Goal: Ask a question: Seek information or help from site administrators or community

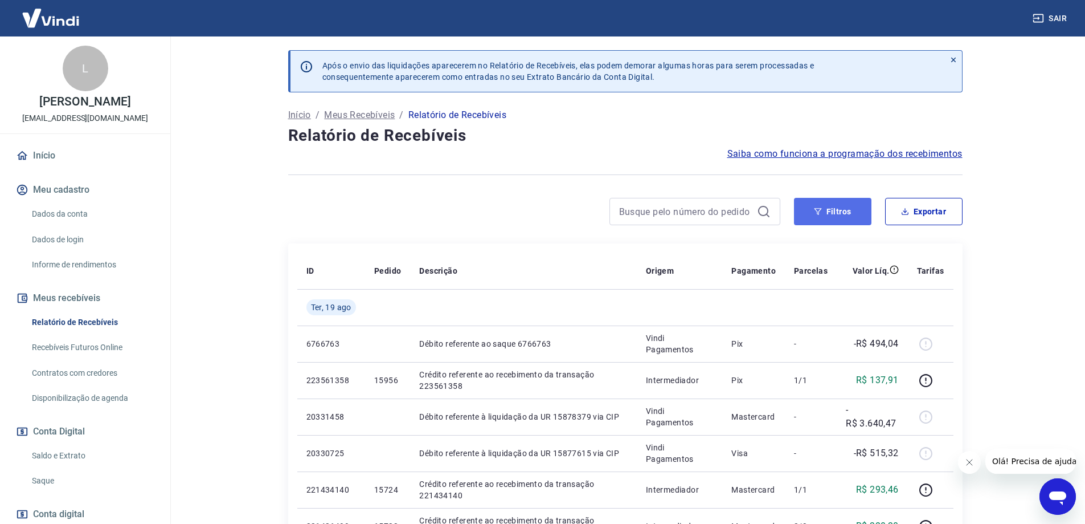
click at [842, 217] on button "Filtros" at bounding box center [832, 211] width 77 height 27
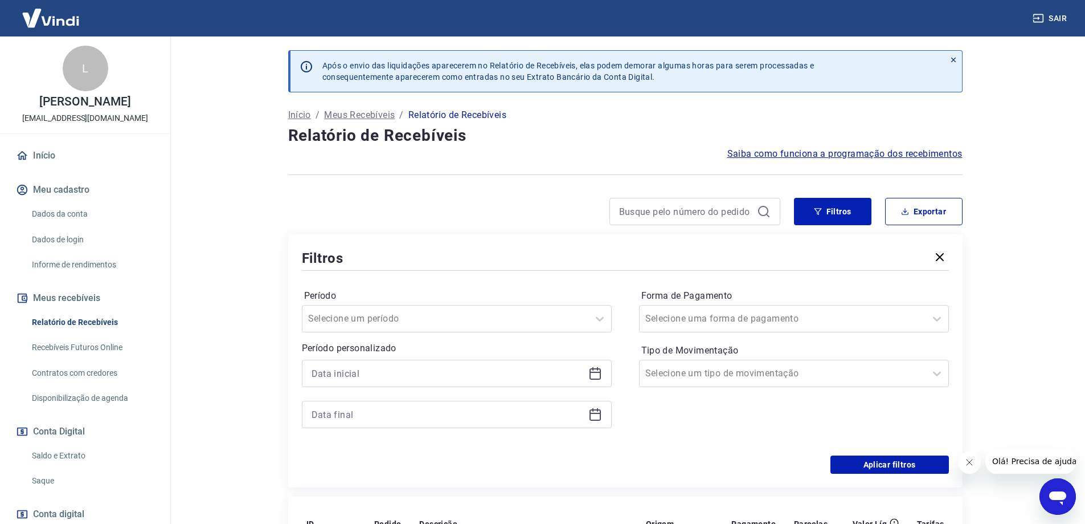
click at [597, 380] on div at bounding box center [457, 373] width 310 height 27
click at [595, 369] on icon at bounding box center [595, 373] width 11 height 11
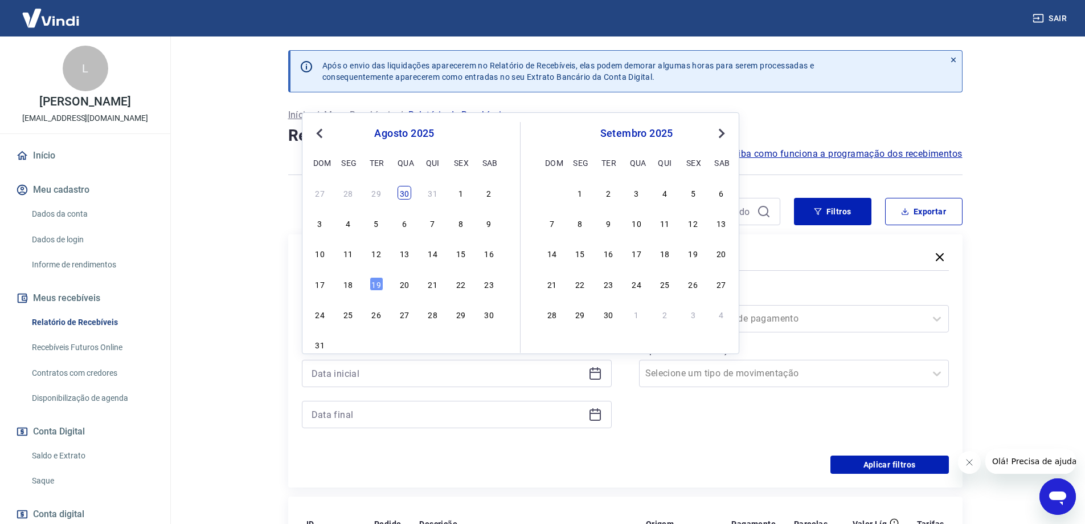
click at [401, 192] on div "30" at bounding box center [405, 193] width 14 height 14
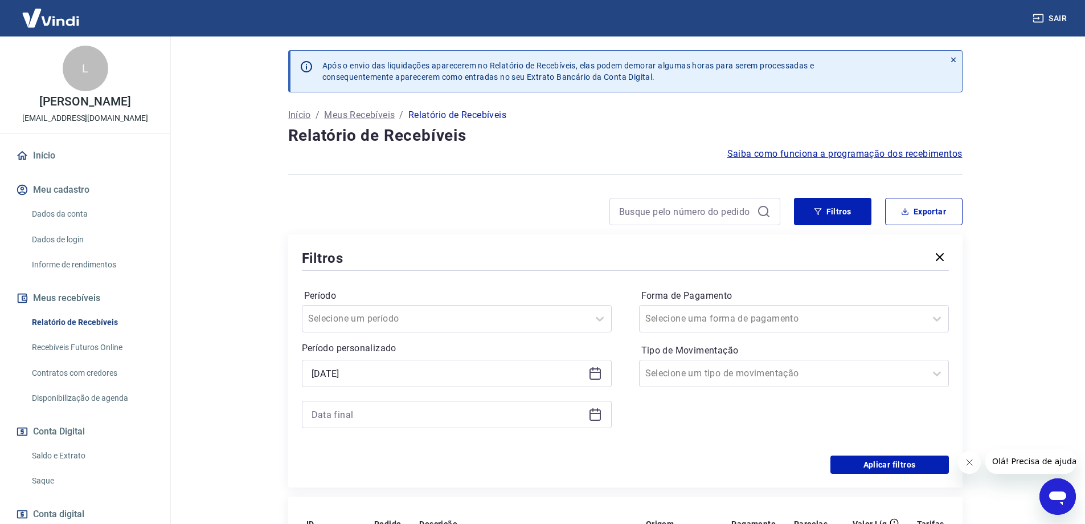
type input "30/07/2025"
click at [595, 415] on icon at bounding box center [596, 414] width 14 height 14
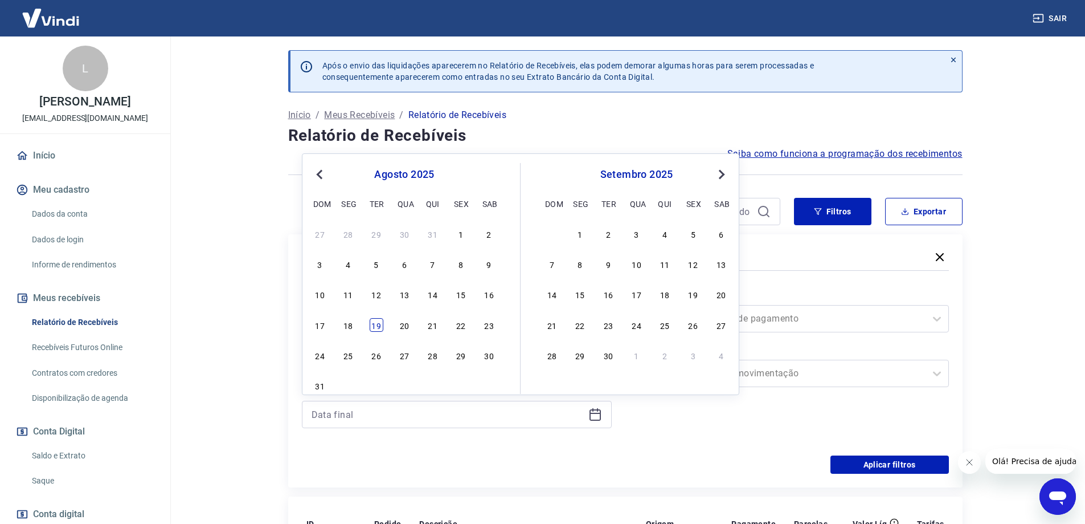
click at [378, 327] on div "19" at bounding box center [377, 325] width 14 height 14
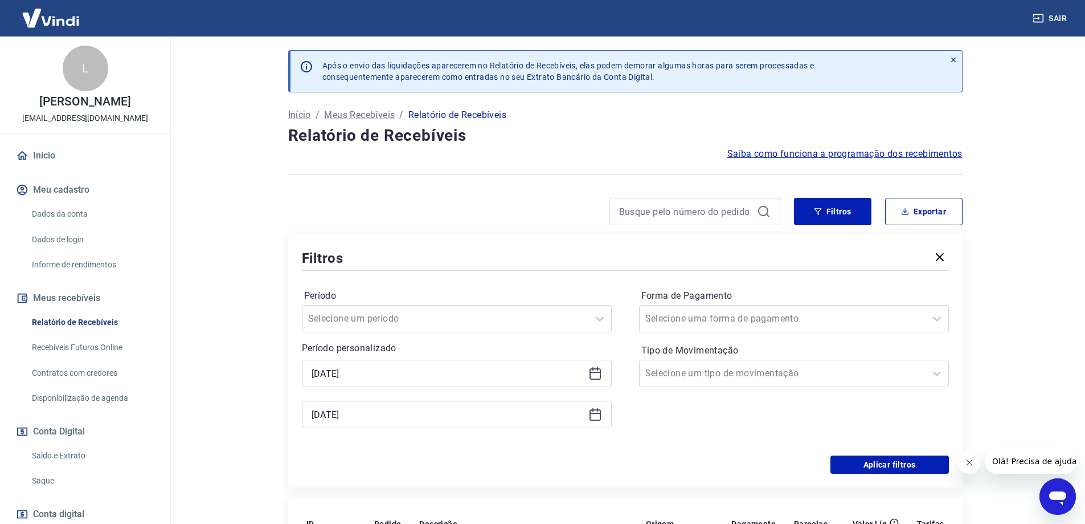
type input "19/08/2025"
drag, startPoint x: 870, startPoint y: 457, endPoint x: 858, endPoint y: 464, distance: 14.1
click at [870, 458] on button "Aplicar filtros" at bounding box center [890, 464] width 119 height 18
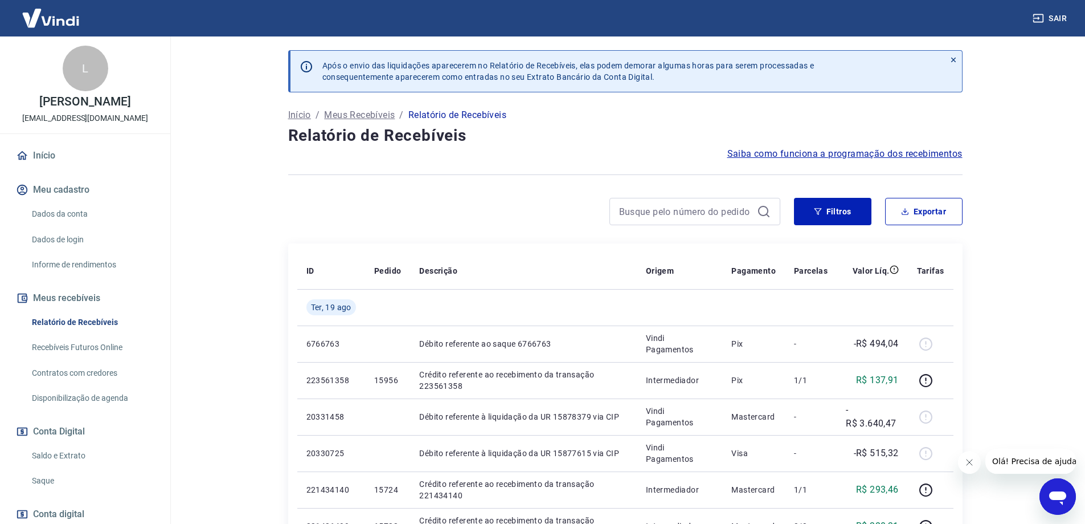
click at [975, 468] on button "Fechar mensagem da empresa" at bounding box center [969, 462] width 23 height 23
click at [828, 214] on button "Filtros" at bounding box center [832, 211] width 77 height 27
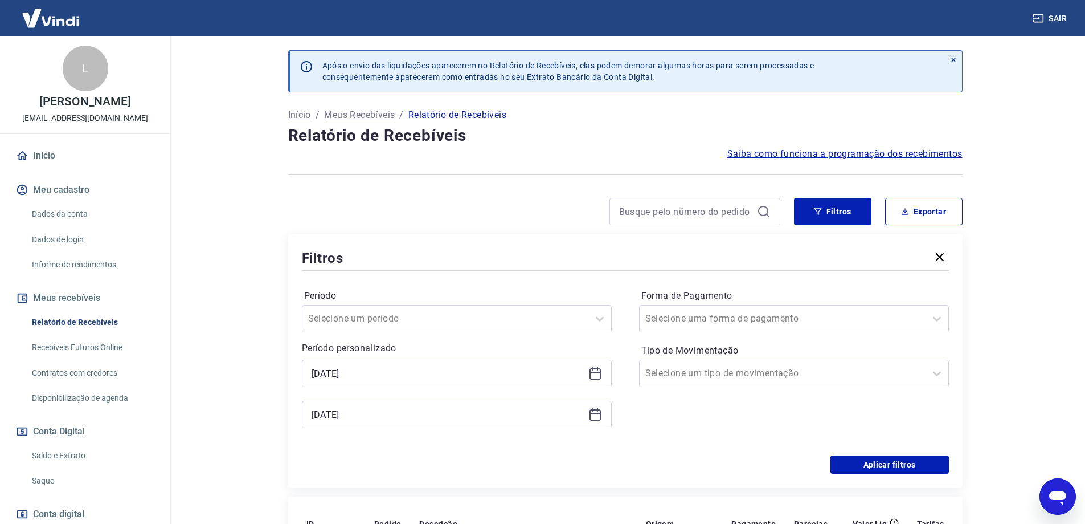
click at [531, 475] on div "Filtros Período Selecione um período Período personalizado 30/07/2025 19/08/202…" at bounding box center [625, 360] width 675 height 253
click at [914, 465] on button "Aplicar filtros" at bounding box center [890, 464] width 119 height 18
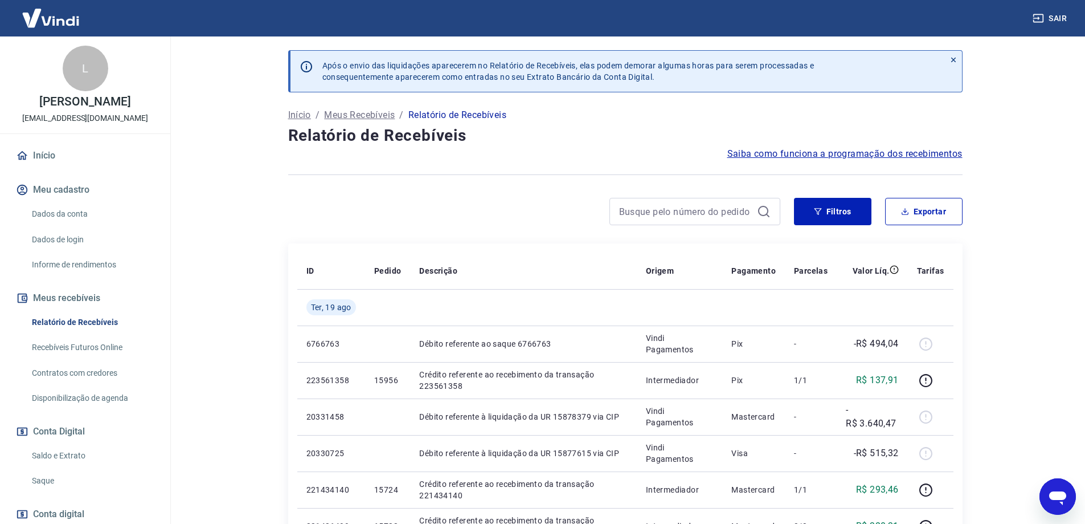
click at [724, 176] on div at bounding box center [625, 175] width 675 height 28
click at [942, 220] on button "Exportar" at bounding box center [923, 211] width 77 height 27
type input "30/07/2025"
type input "19/08/2025"
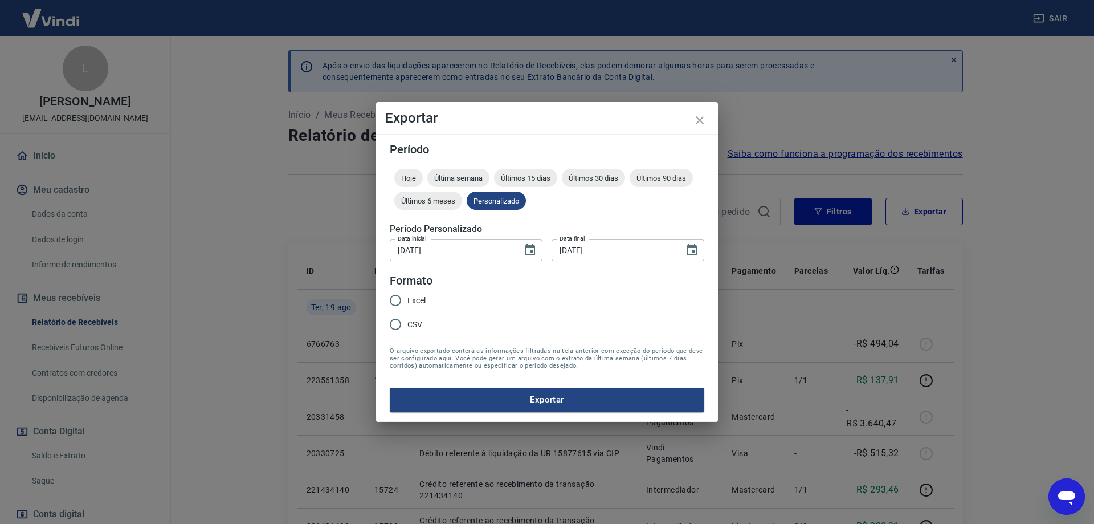
click at [399, 300] on input "Excel" at bounding box center [395, 300] width 24 height 24
radio input "true"
click at [562, 396] on button "Exportar" at bounding box center [547, 399] width 315 height 24
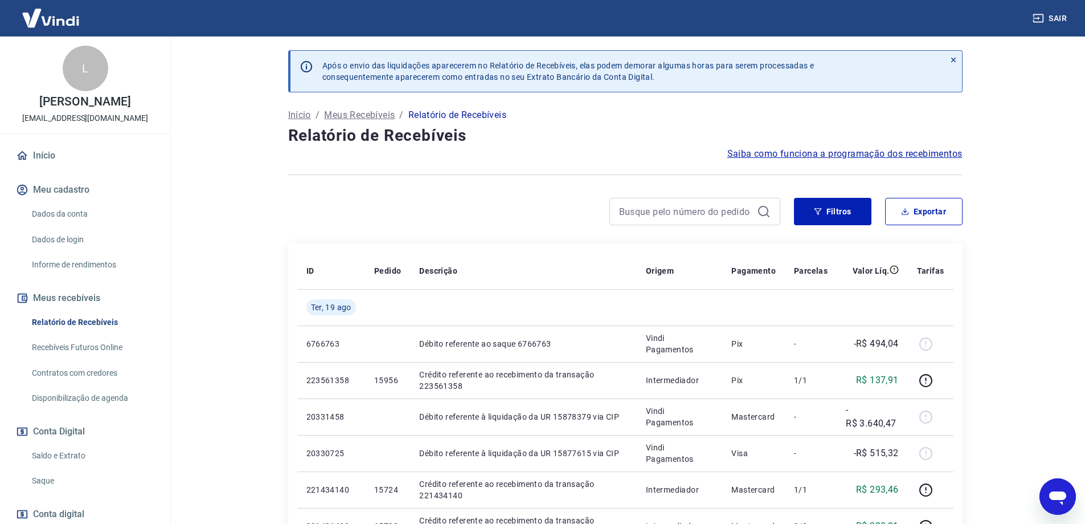
click at [38, 156] on link "Início" at bounding box center [85, 155] width 143 height 25
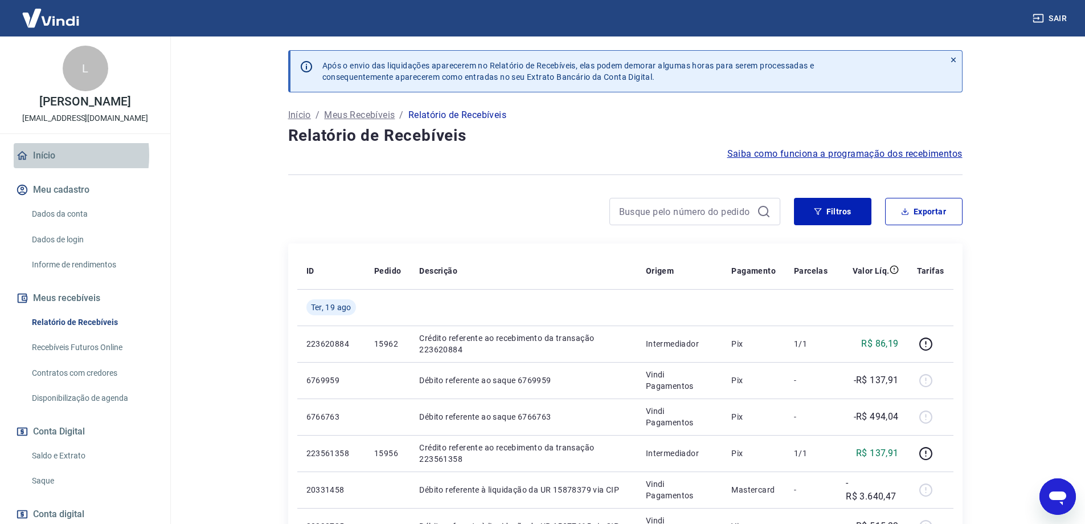
click at [34, 155] on link "Início" at bounding box center [85, 155] width 143 height 25
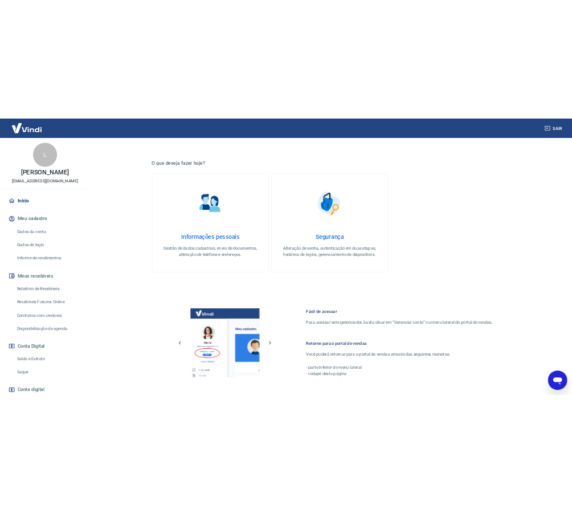
scroll to position [342, 0]
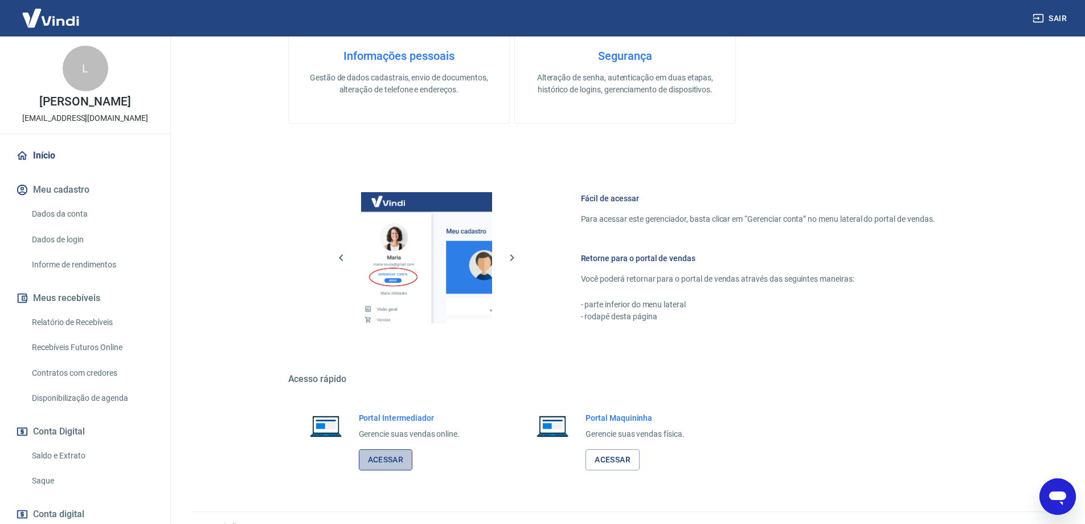
click at [388, 465] on link "Acessar" at bounding box center [386, 459] width 54 height 21
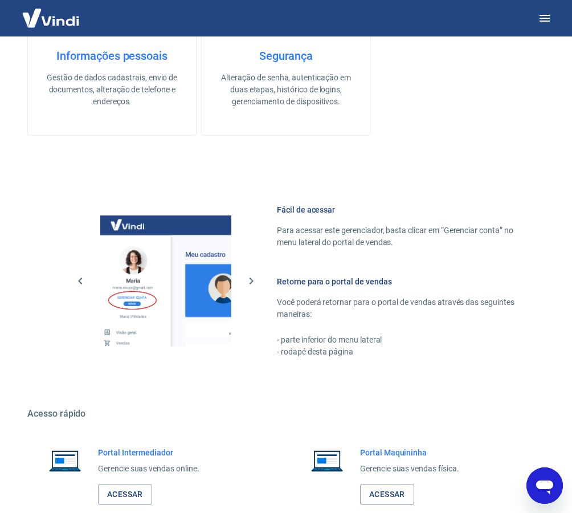
click at [232, 178] on div "Fácil de acessar Para acessar este gerenciador, basta clicar em “Gerenciar cont…" at bounding box center [285, 278] width 517 height 213
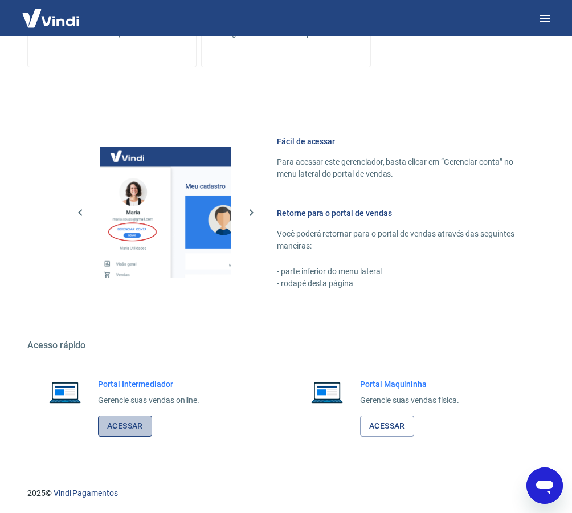
click at [132, 424] on link "Acessar" at bounding box center [125, 425] width 54 height 21
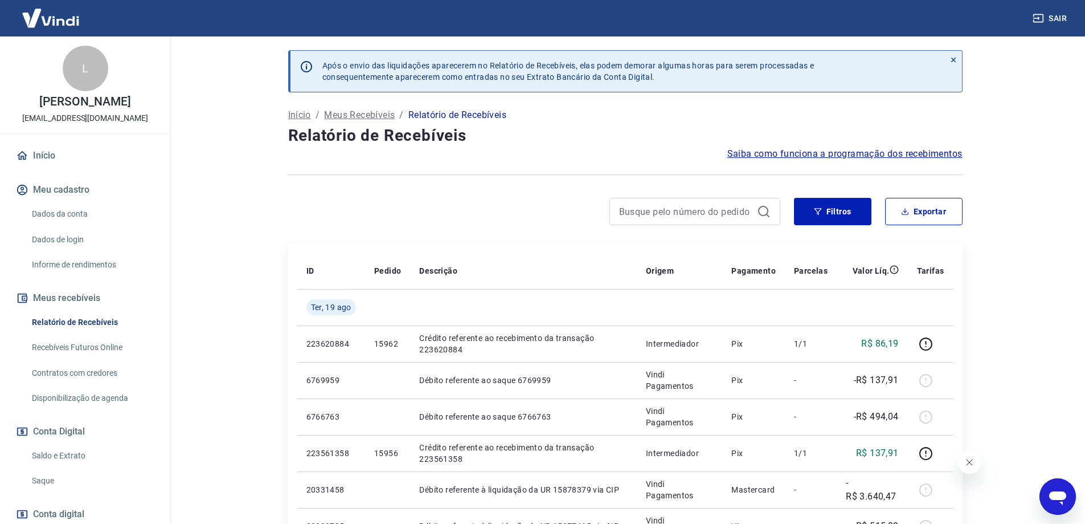
click at [319, 209] on div at bounding box center [534, 211] width 492 height 27
click at [44, 155] on link "Início" at bounding box center [85, 155] width 143 height 25
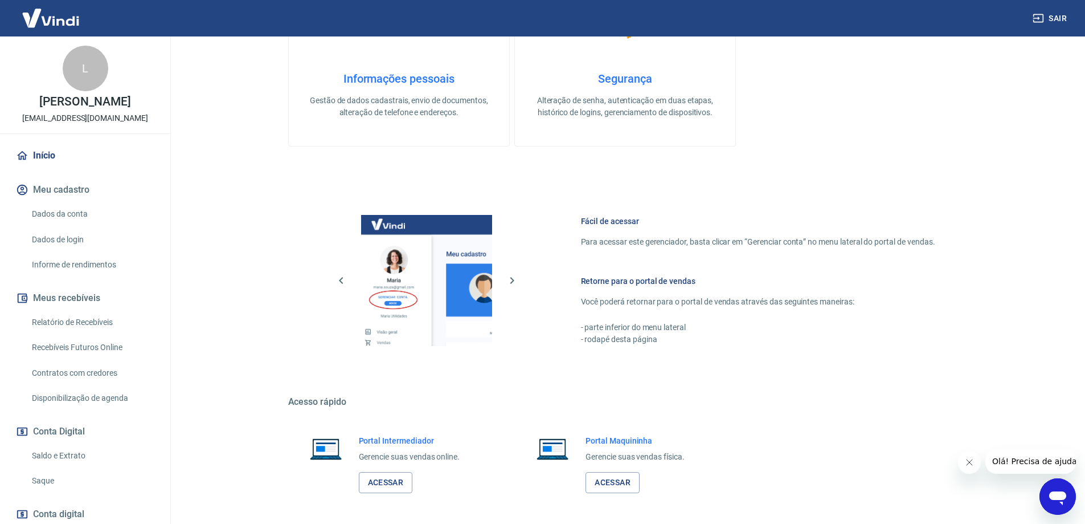
scroll to position [365, 0]
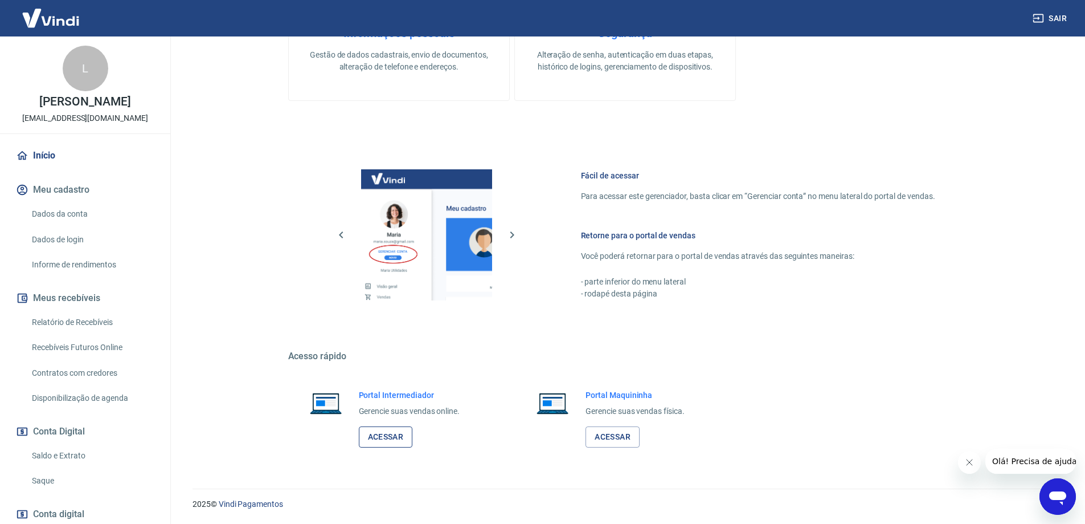
click at [398, 439] on link "Acessar" at bounding box center [386, 436] width 54 height 21
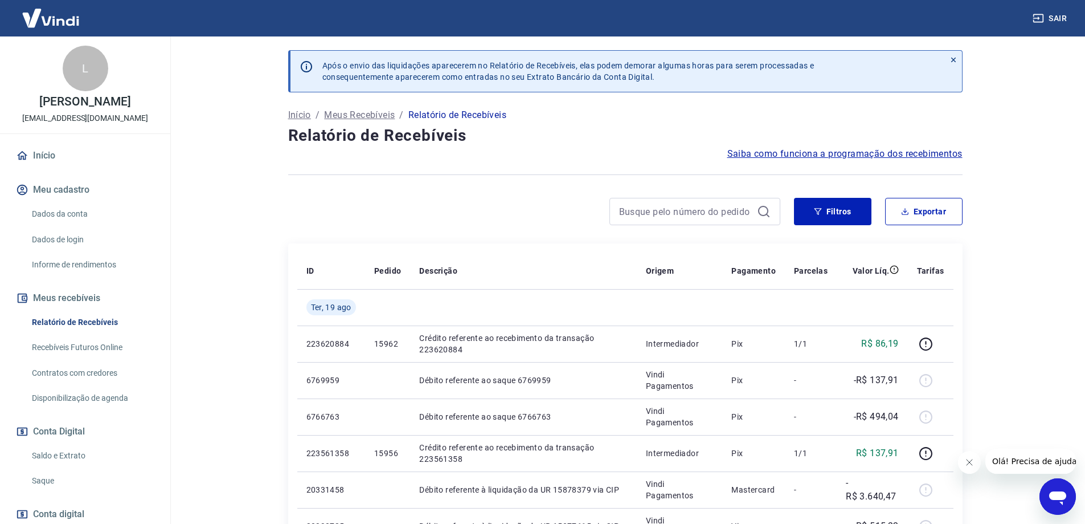
click at [64, 453] on link "Saldo e Extrato" at bounding box center [91, 455] width 129 height 23
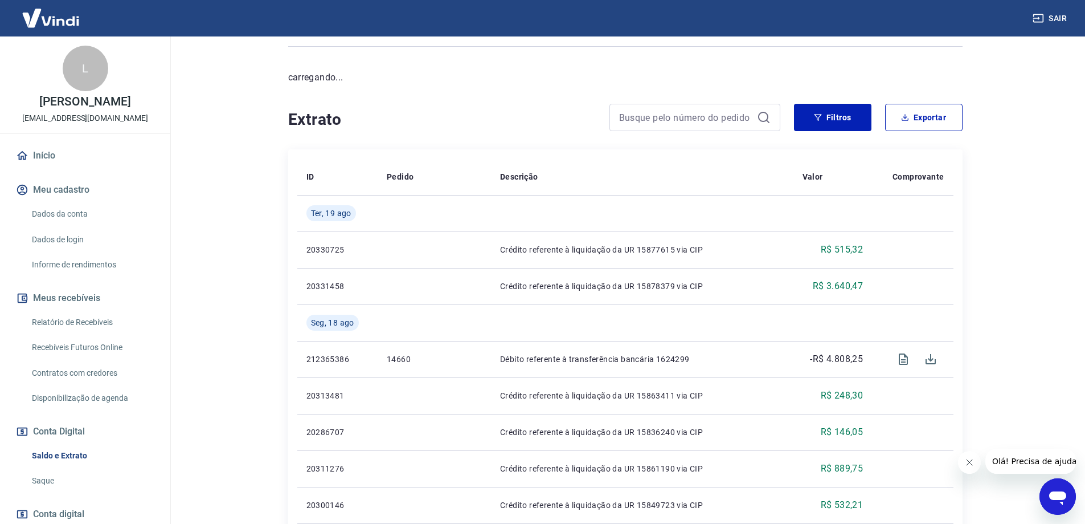
scroll to position [114, 0]
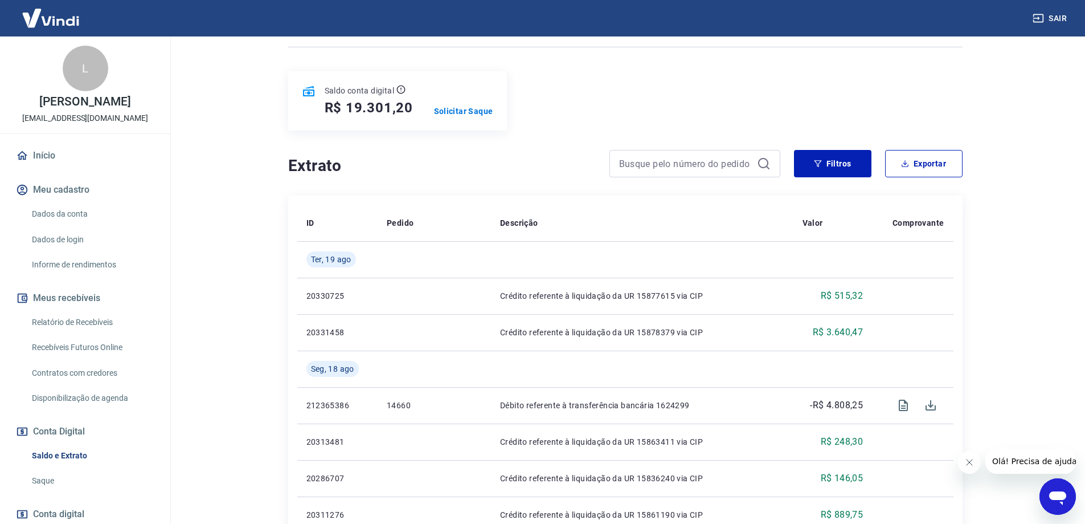
click at [852, 117] on div "Saldo conta digital R$ 19.301,20 Solicitar Saque" at bounding box center [625, 100] width 675 height 59
click at [834, 155] on button "Filtros" at bounding box center [832, 163] width 77 height 27
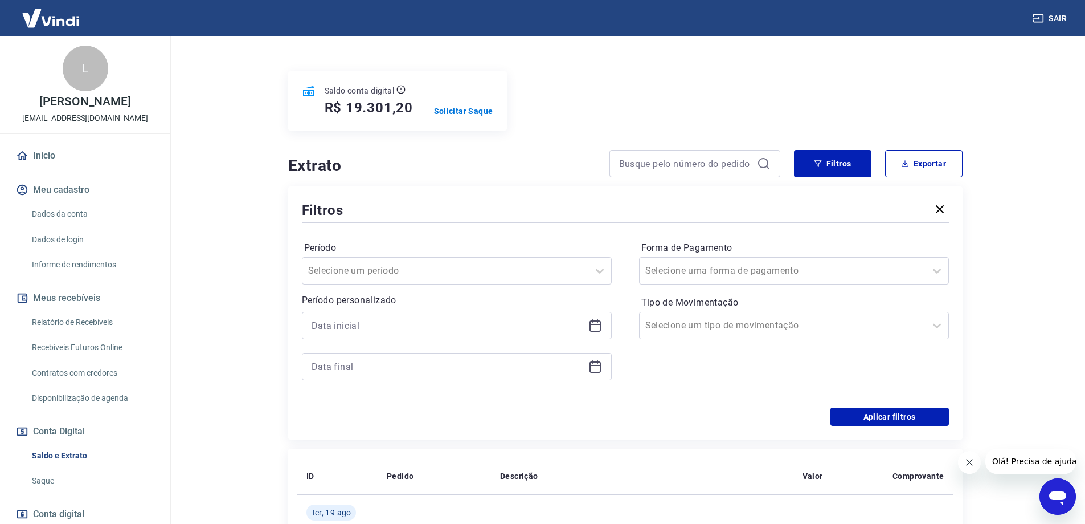
click at [594, 329] on icon at bounding box center [596, 326] width 14 height 14
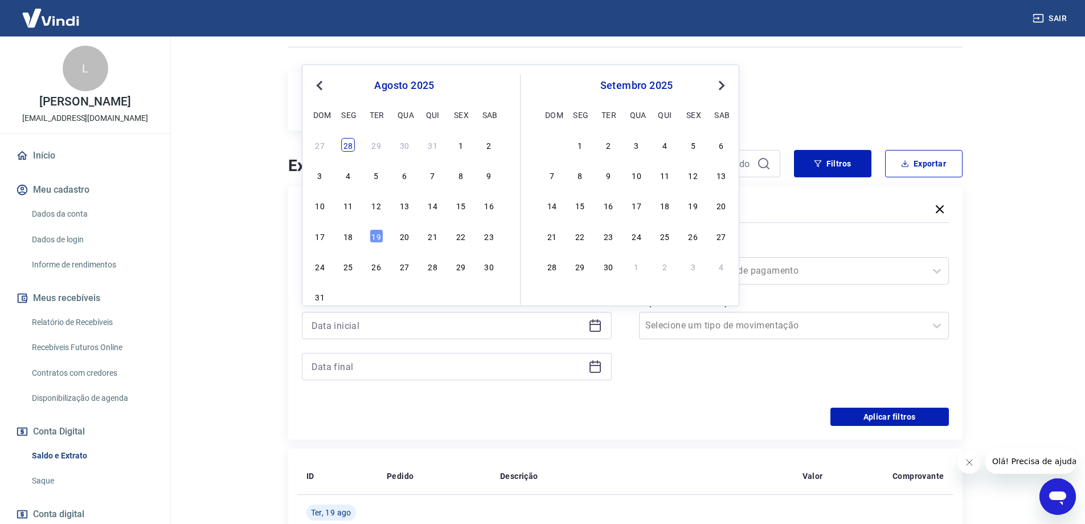
click at [347, 146] on div "28" at bounding box center [348, 145] width 14 height 14
type input "28/07/2025"
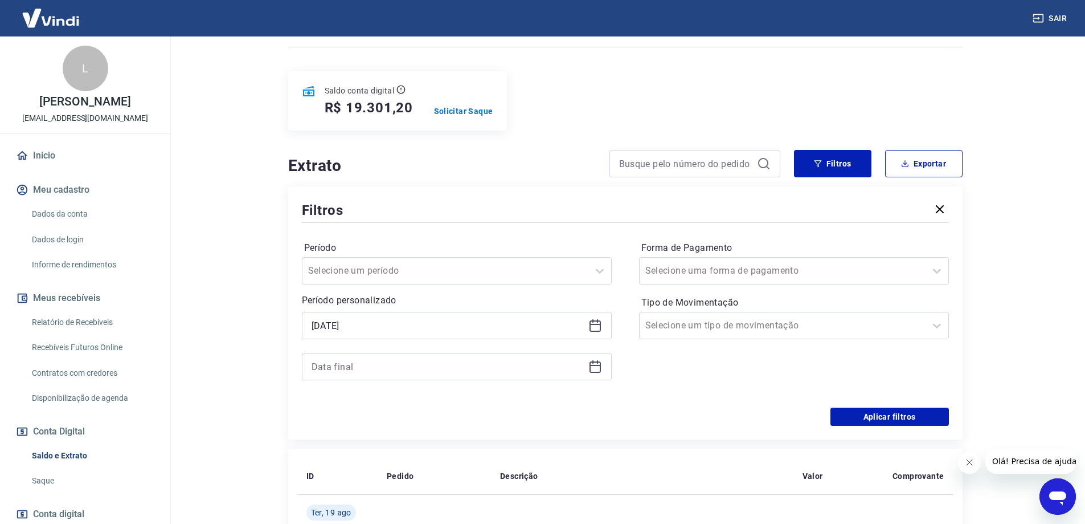
click at [600, 366] on icon at bounding box center [596, 367] width 14 height 14
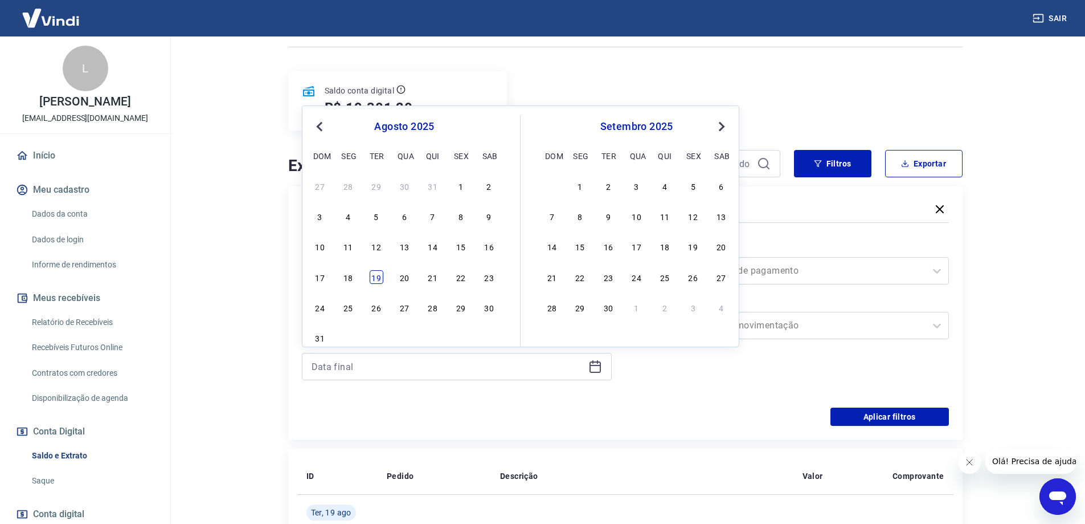
click at [376, 277] on div "19" at bounding box center [377, 277] width 14 height 14
type input "19/08/2025"
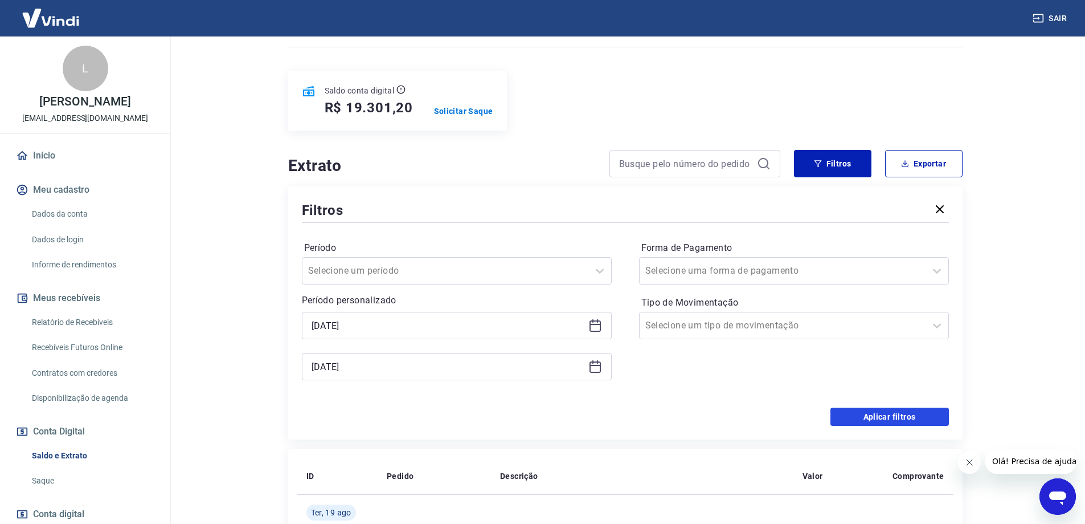
click at [888, 418] on button "Aplicar filtros" at bounding box center [890, 416] width 119 height 18
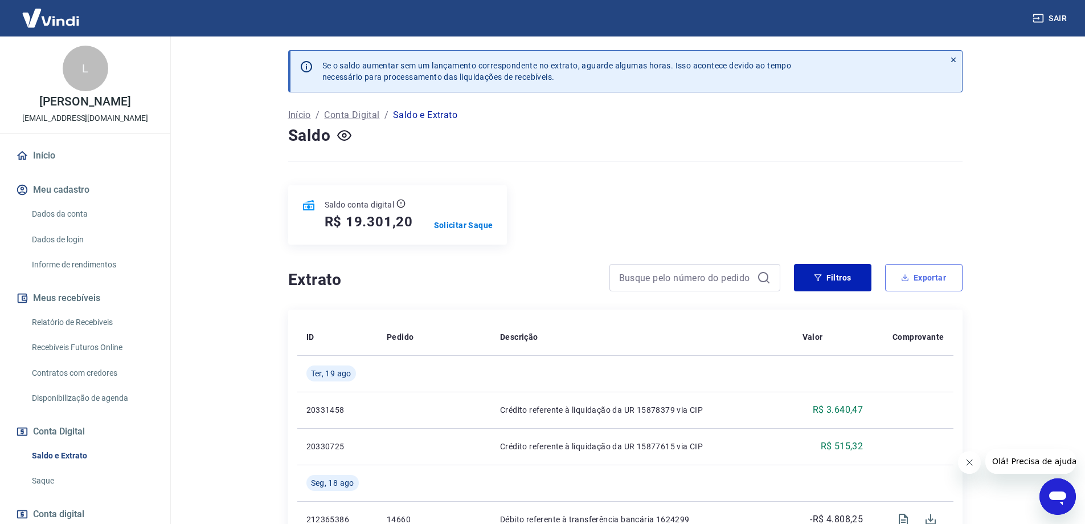
click at [896, 284] on button "Exportar" at bounding box center [923, 277] width 77 height 27
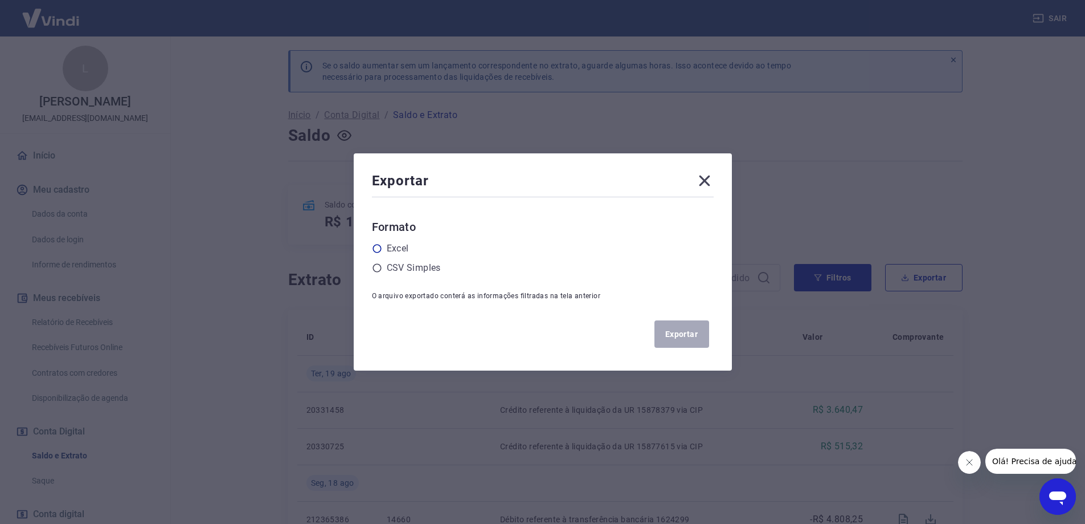
click at [382, 251] on icon at bounding box center [377, 248] width 10 height 10
click at [0, 0] on input "radio" at bounding box center [0, 0] width 0 height 0
click at [683, 336] on button "Exportar" at bounding box center [682, 333] width 55 height 27
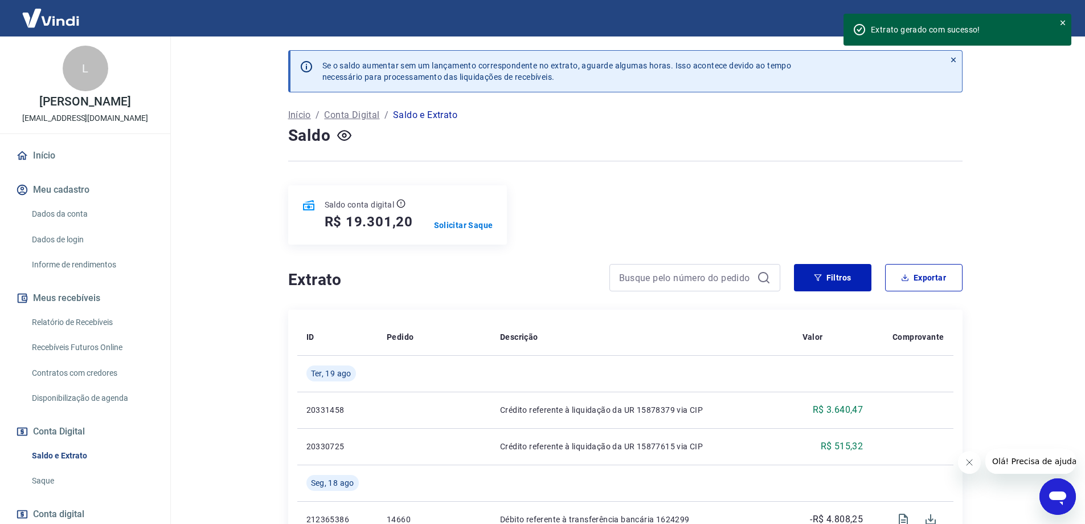
click at [1077, 515] on div at bounding box center [1077, 515] width 0 height 0
click at [1046, 469] on button "Olá! Precisa de ajuda?" at bounding box center [1036, 460] width 103 height 25
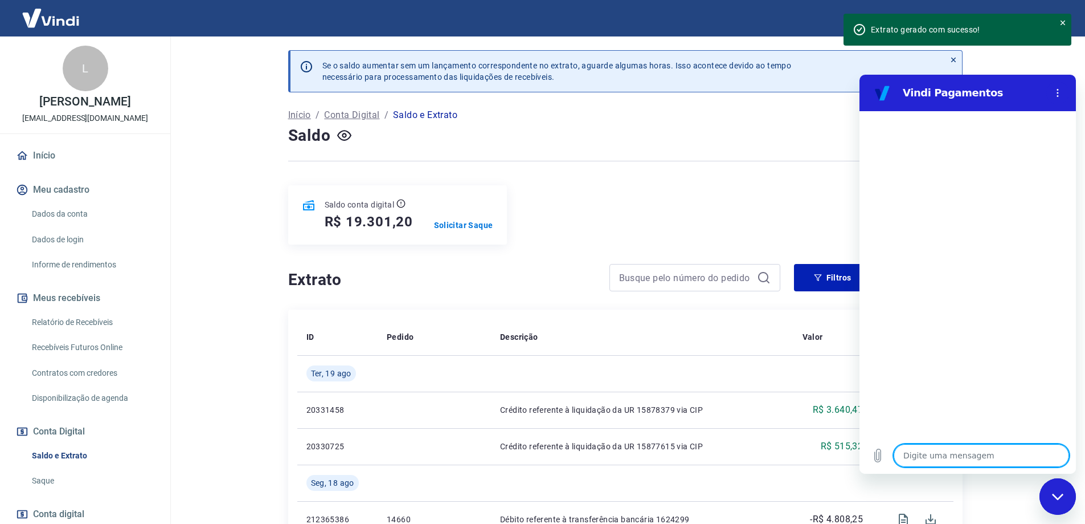
click at [946, 452] on textarea at bounding box center [981, 455] width 175 height 23
type textarea "c"
type textarea "x"
type textarea "ch"
type textarea "x"
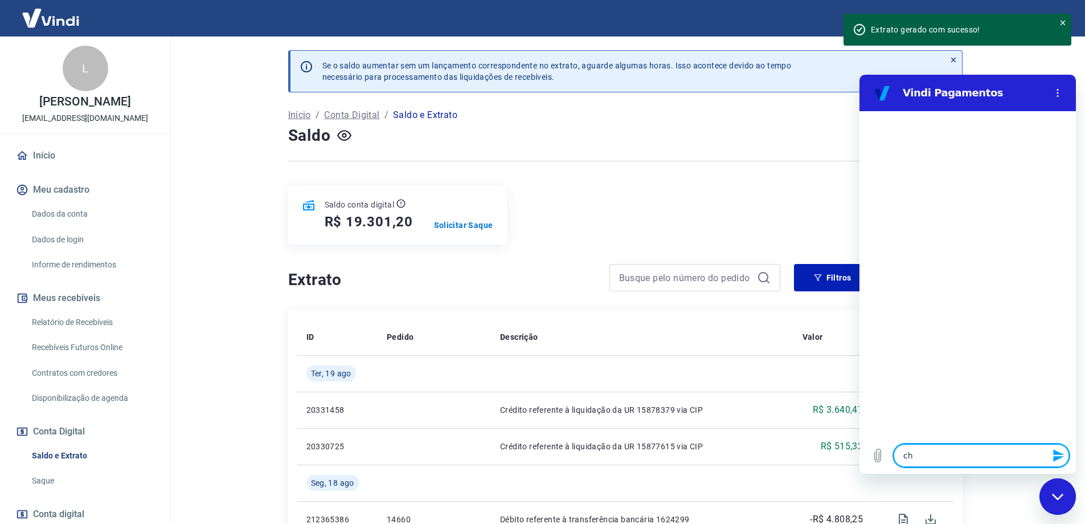
type textarea "cha"
type textarea "x"
type textarea "char"
type textarea "x"
type textarea "charg"
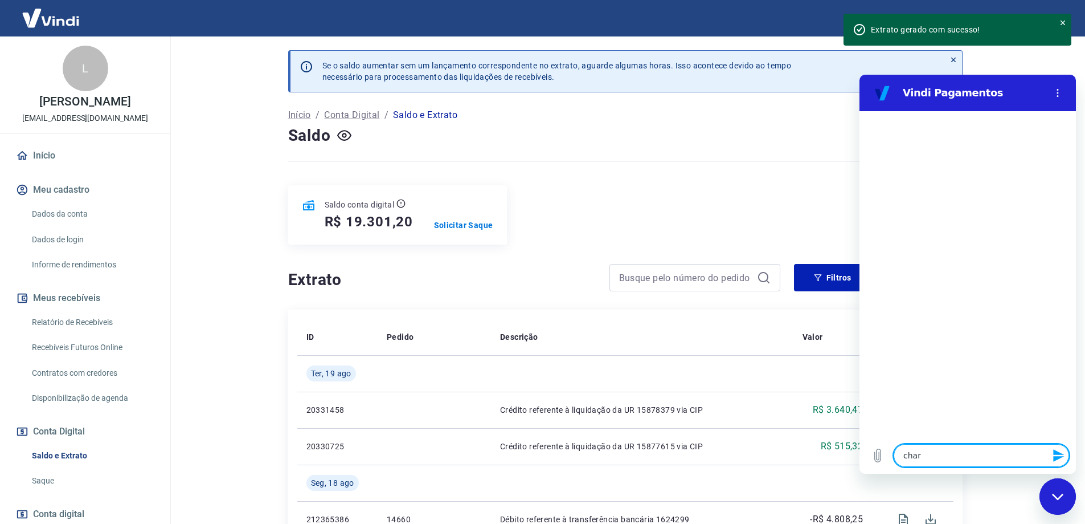
type textarea "x"
type textarea "charge"
type textarea "x"
type textarea "chargeb"
type textarea "x"
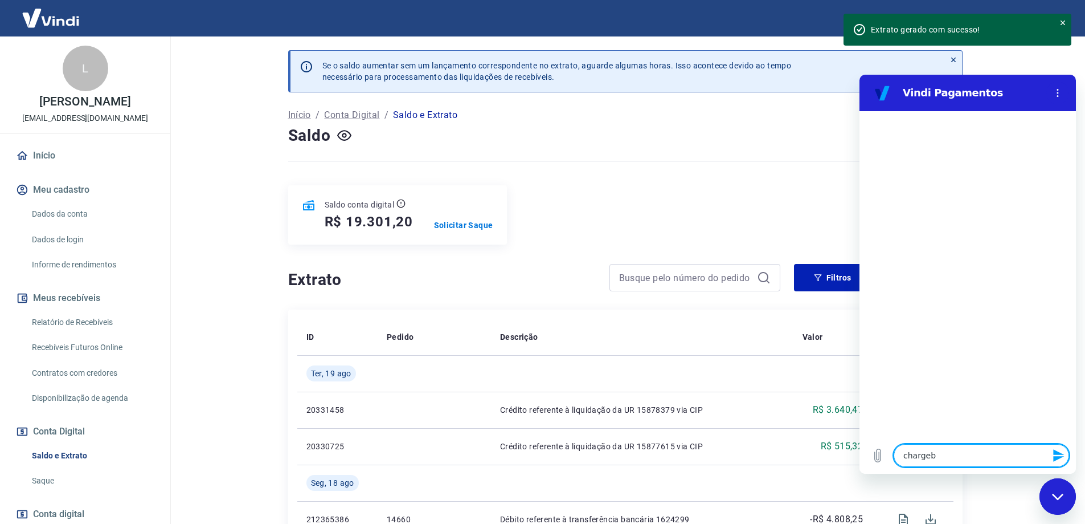
type textarea "chargebc"
type textarea "x"
type textarea "chargebck"
type textarea "x"
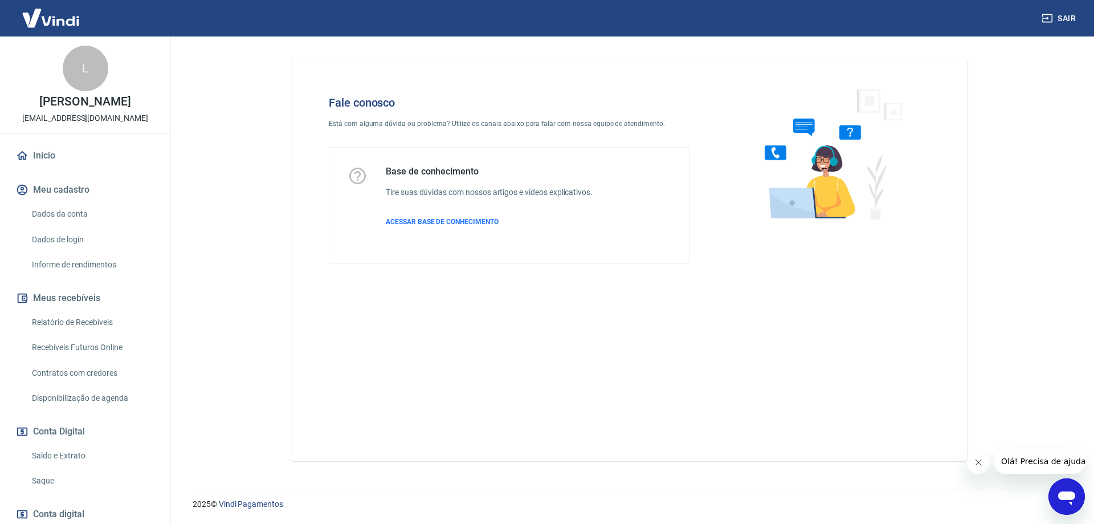
click at [1064, 489] on icon "Abrir janela de mensagens" at bounding box center [1066, 496] width 21 height 21
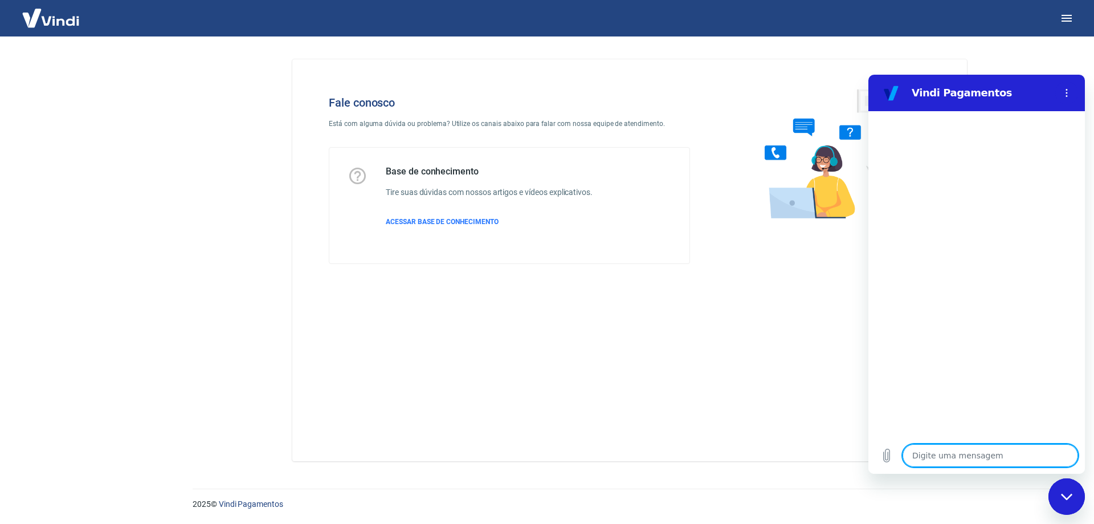
type textarea "x"
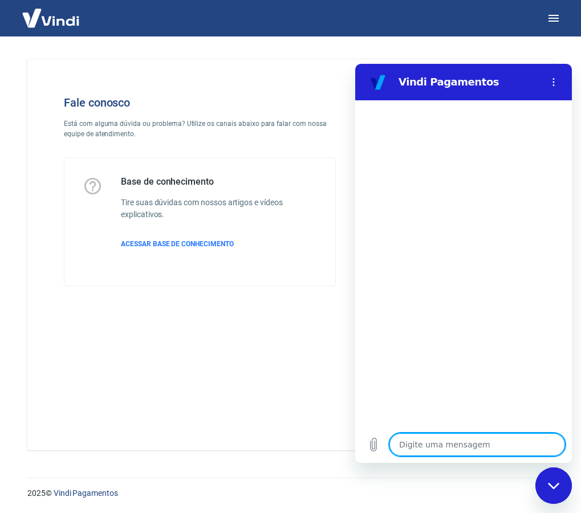
click at [431, 442] on textarea at bounding box center [476, 444] width 175 height 23
type textarea "q"
type textarea "x"
type textarea "qu"
type textarea "x"
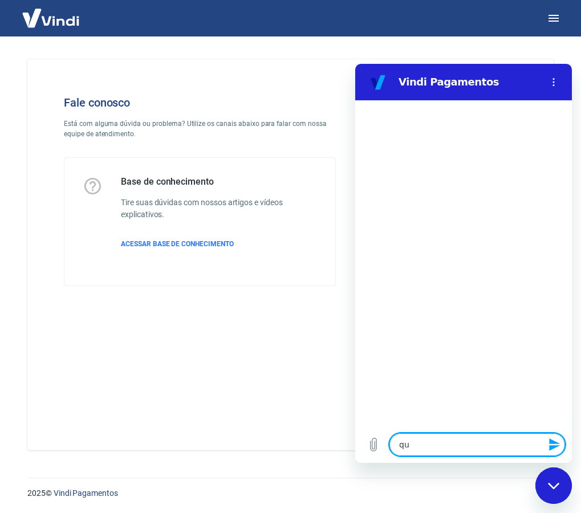
type textarea "qua"
type textarea "x"
type textarea "quan"
type textarea "x"
type textarea "quant"
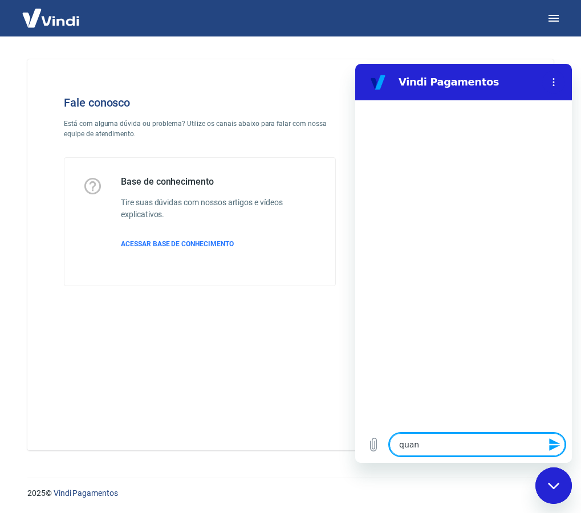
type textarea "x"
type textarea "quanto"
type textarea "x"
type textarea "quantos"
type textarea "x"
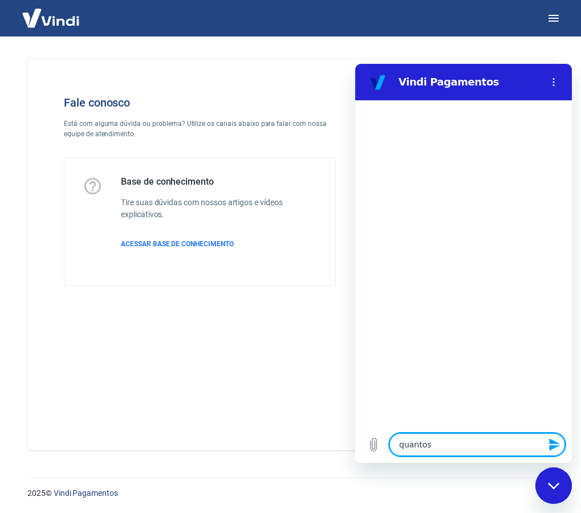
type textarea "quantos"
type textarea "x"
type textarea "quantos d"
type textarea "x"
type textarea "quantos di"
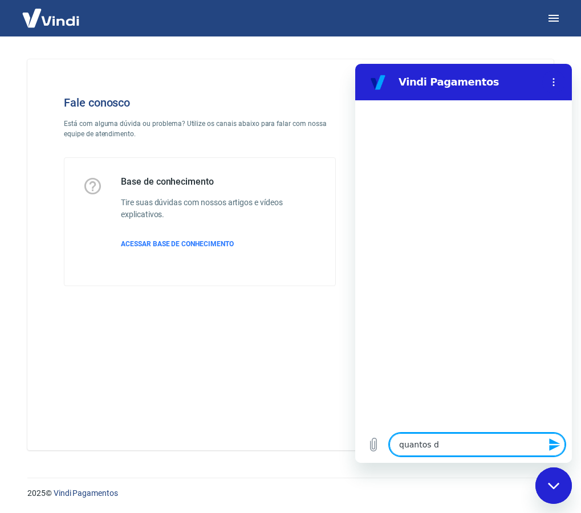
type textarea "x"
type textarea "quantos dia"
type textarea "x"
type textarea "quantos dias"
type textarea "x"
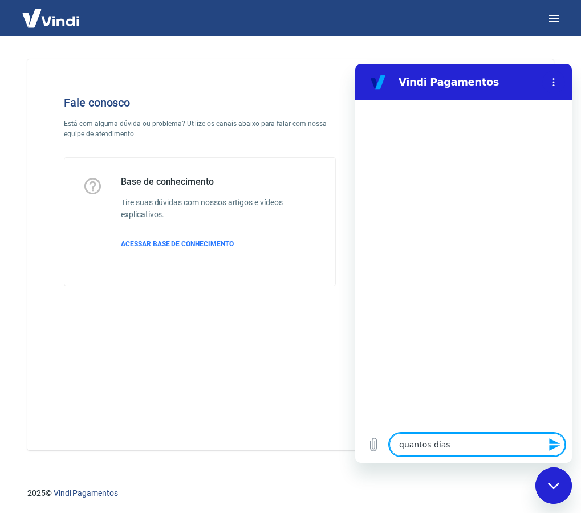
type textarea "quantos dias"
type textarea "x"
type textarea "quantos dias"
type textarea "x"
type textarea "quantos dias"
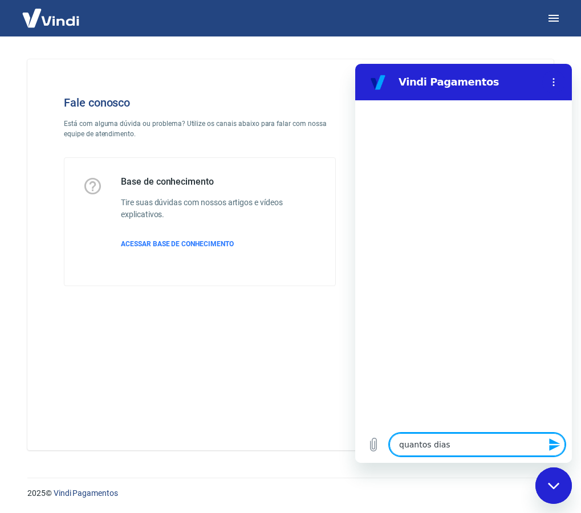
type textarea "x"
type textarea "quantos dias"
type textarea "x"
type textarea "quantos dia"
type textarea "x"
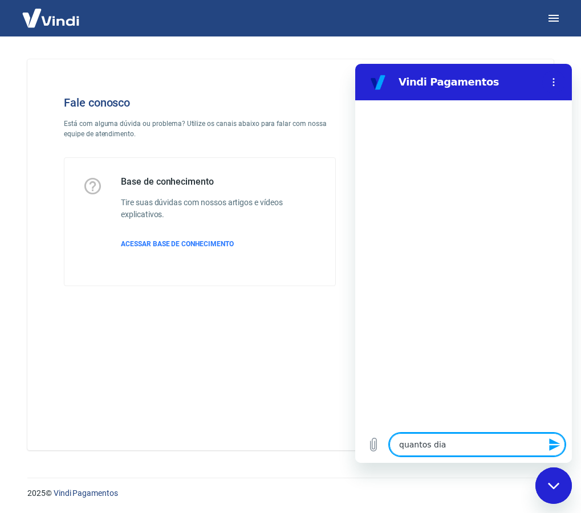
type textarea "quantos di"
type textarea "x"
type textarea "quantos dia"
type textarea "x"
type textarea "quantos dias"
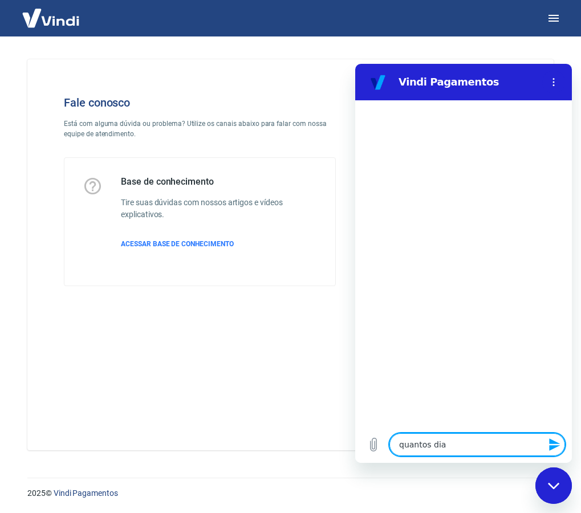
type textarea "x"
type textarea "quantos dias"
type textarea "x"
type textarea "quantos dias t"
type textarea "x"
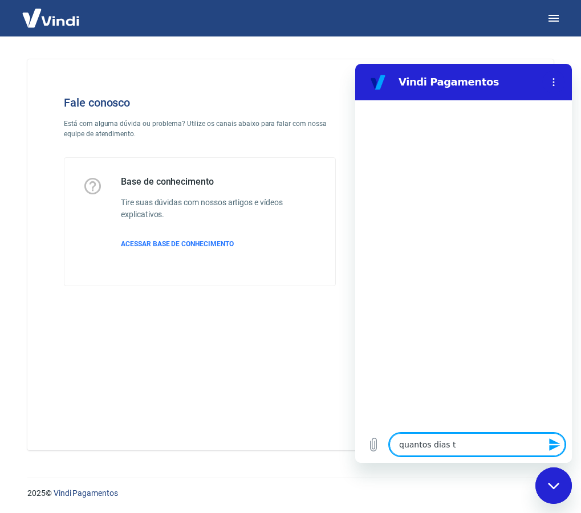
type textarea "quantos dias te"
type textarea "x"
type textarea "quantos dias ten"
type textarea "x"
type textarea "quantos dias tenh"
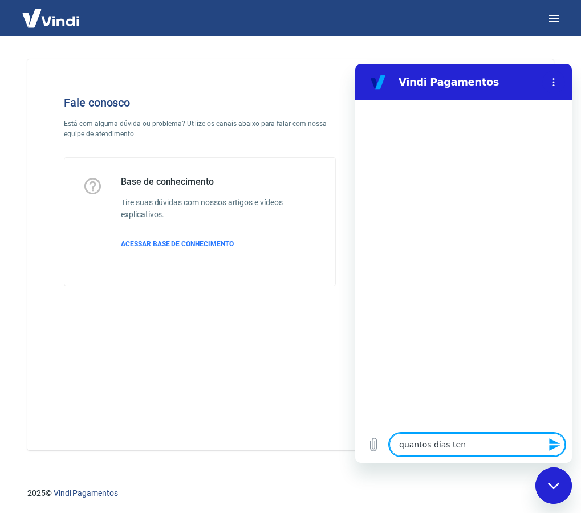
type textarea "x"
type textarea "quantos dias tenho"
type textarea "x"
type textarea "quantos dias tenho"
type textarea "x"
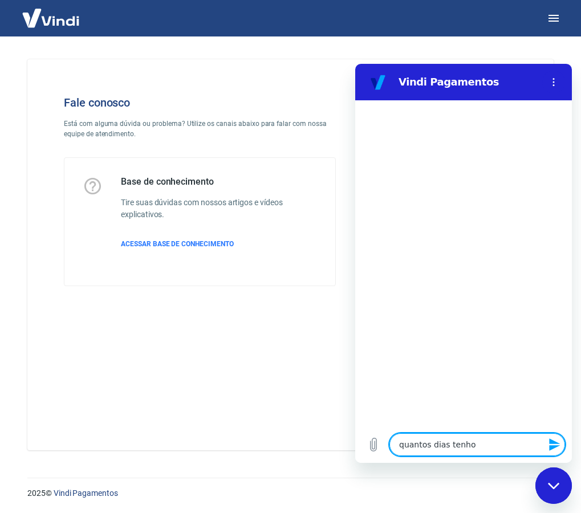
type textarea "quantos dias tenho p"
type textarea "x"
type textarea "quantos dias tenho pa"
type textarea "x"
type textarea "quantos dias tenho par"
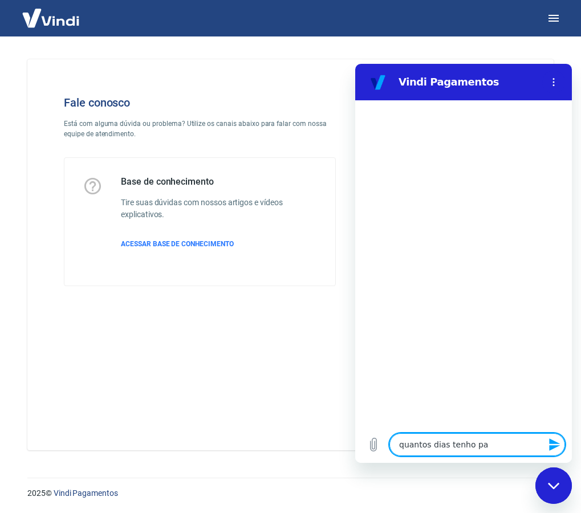
type textarea "x"
type textarea "quantos dias tenho para"
type textarea "x"
type textarea "quantos dias tenho para"
type textarea "x"
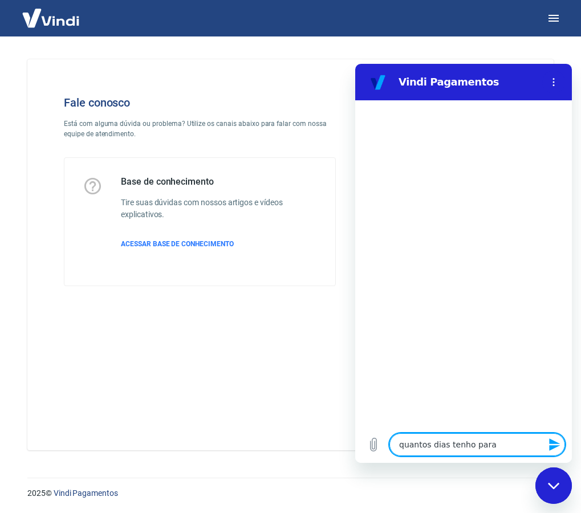
type textarea "quantos dias tenho para r"
type textarea "x"
type textarea "quantos dias tenho para re"
type textarea "x"
type textarea "quantos dias tenho para res"
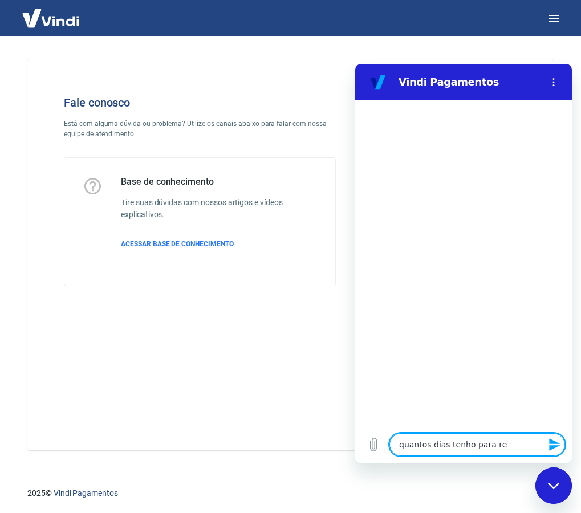
type textarea "x"
type textarea "quantos dias tenho para resp"
type textarea "x"
type textarea "quantos dias tenho para respo"
type textarea "x"
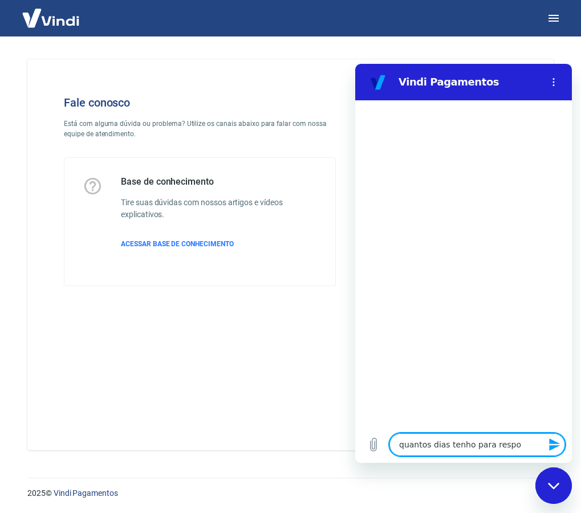
type textarea "quantos dias tenho para respon"
type textarea "x"
type textarea "quantos dias tenho para respond"
type textarea "x"
type textarea "quantos dias tenho para respondr"
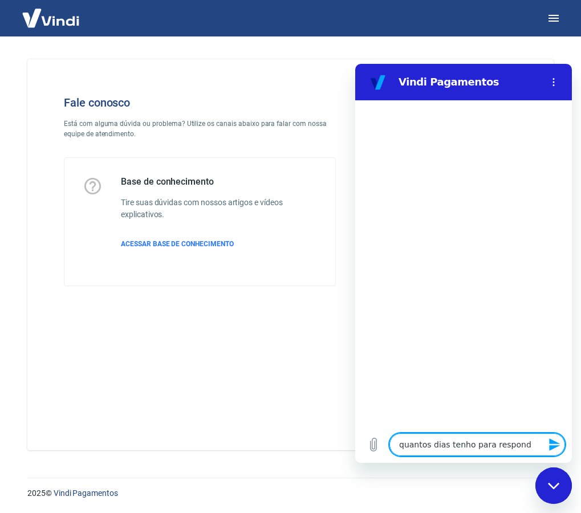
type textarea "x"
type textarea "quantos dias tenho para respond"
type textarea "x"
type textarea "quantos dias tenho para responde"
type textarea "x"
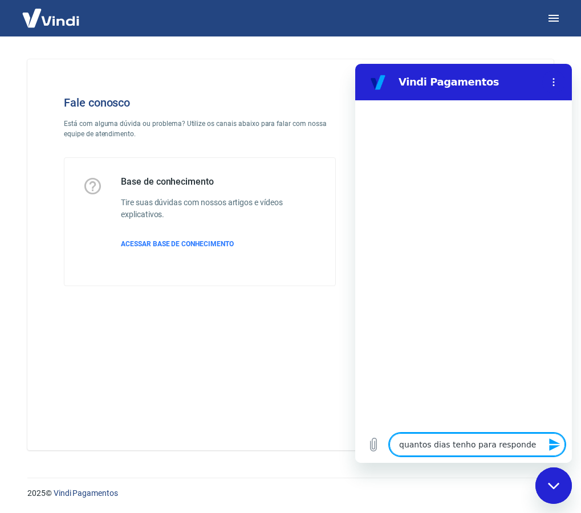
type textarea "quantos dias tenho para responder"
type textarea "x"
type textarea "quantos dias tenho para responder"
type textarea "x"
type textarea "quantos dias tenho para responder c"
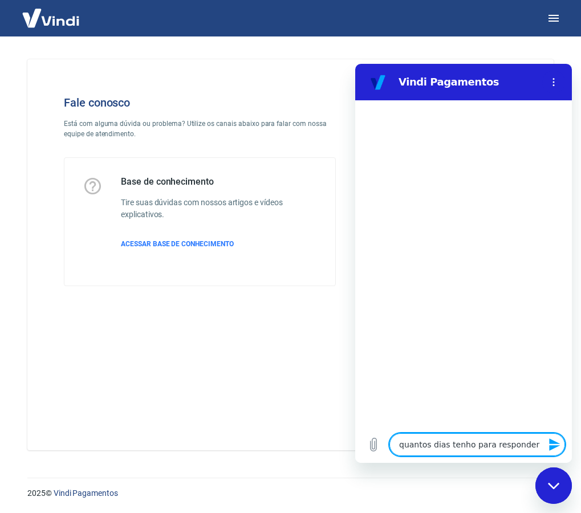
type textarea "x"
type textarea "quantos dias tenho para responder ch"
type textarea "x"
type textarea "quantos dias tenho para responder cha"
type textarea "x"
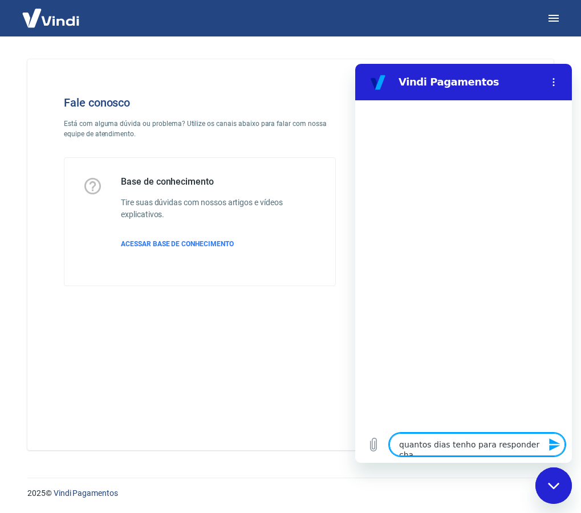
type textarea "quantos dias tenho para responder char"
type textarea "x"
type textarea "quantos dias tenho para responder charg"
type textarea "x"
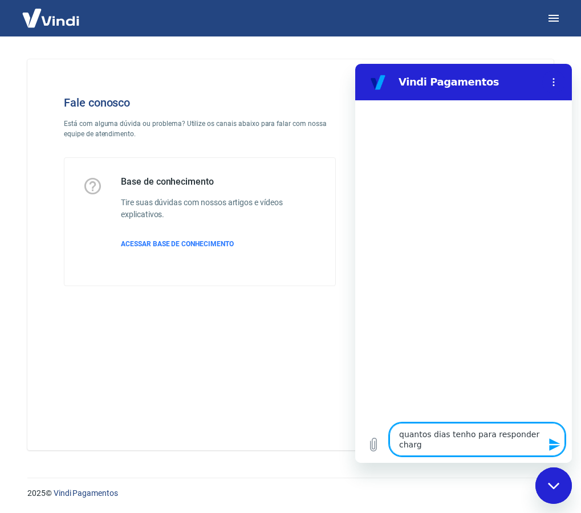
type textarea "quantos dias tenho para responder chargb"
type textarea "x"
type textarea "quantos dias tenho para responder chargba"
type textarea "x"
type textarea "quantos dias tenho para responder chargbac"
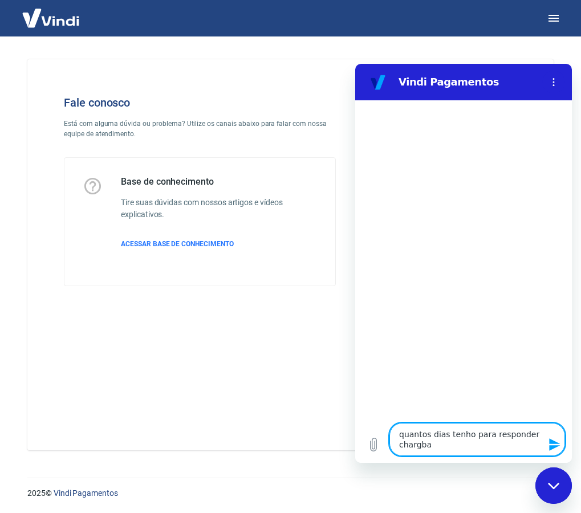
type textarea "x"
type textarea "quantos dias tenho para responder chargback"
type textarea "x"
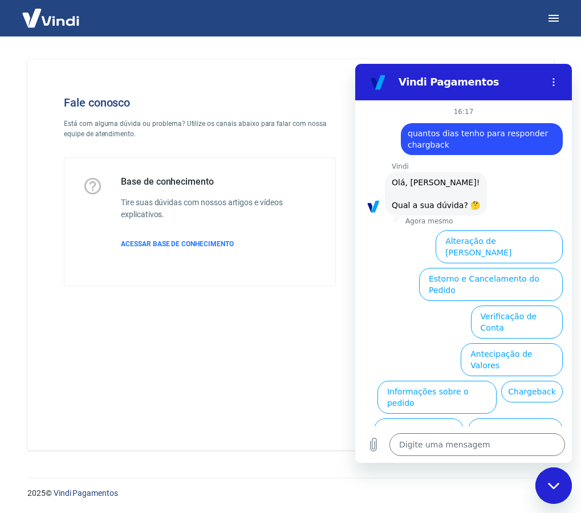
scroll to position [38, 0]
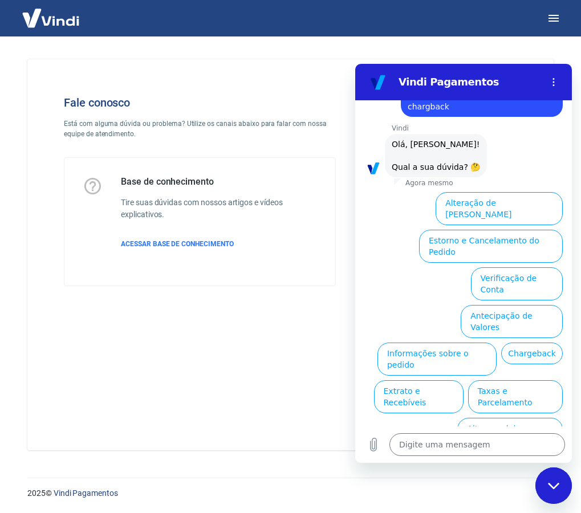
drag, startPoint x: 431, startPoint y: 333, endPoint x: 397, endPoint y: 333, distance: 33.6
click at [501, 342] on button "Chargeback" at bounding box center [532, 353] width 62 height 22
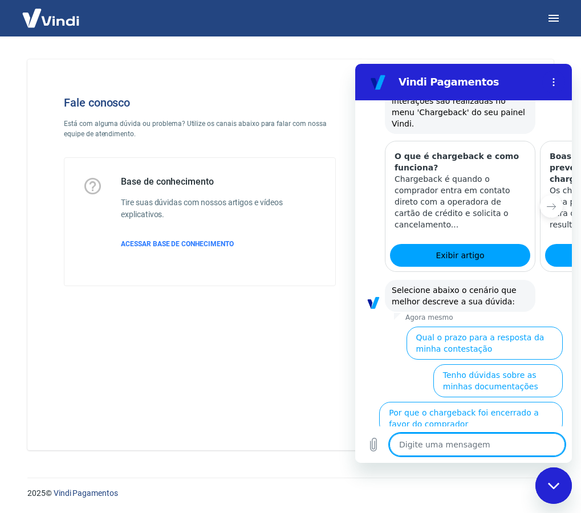
scroll to position [378, 0]
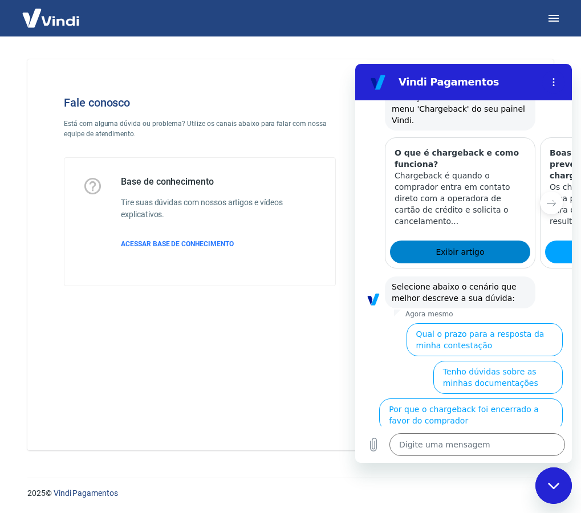
click at [472, 245] on span "Exibir artigo" at bounding box center [459, 252] width 48 height 14
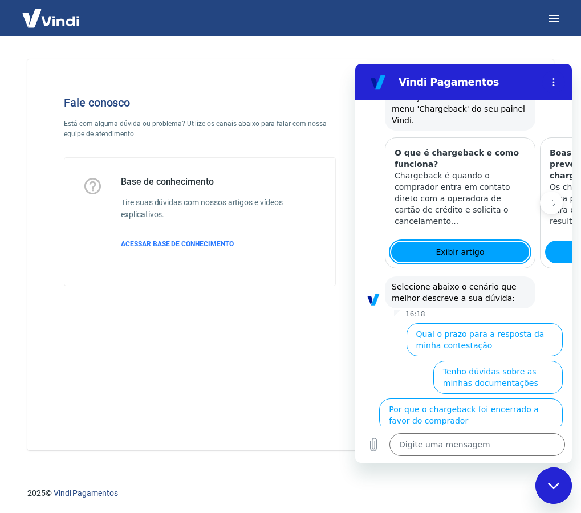
type textarea "x"
